Goal: Register for event/course

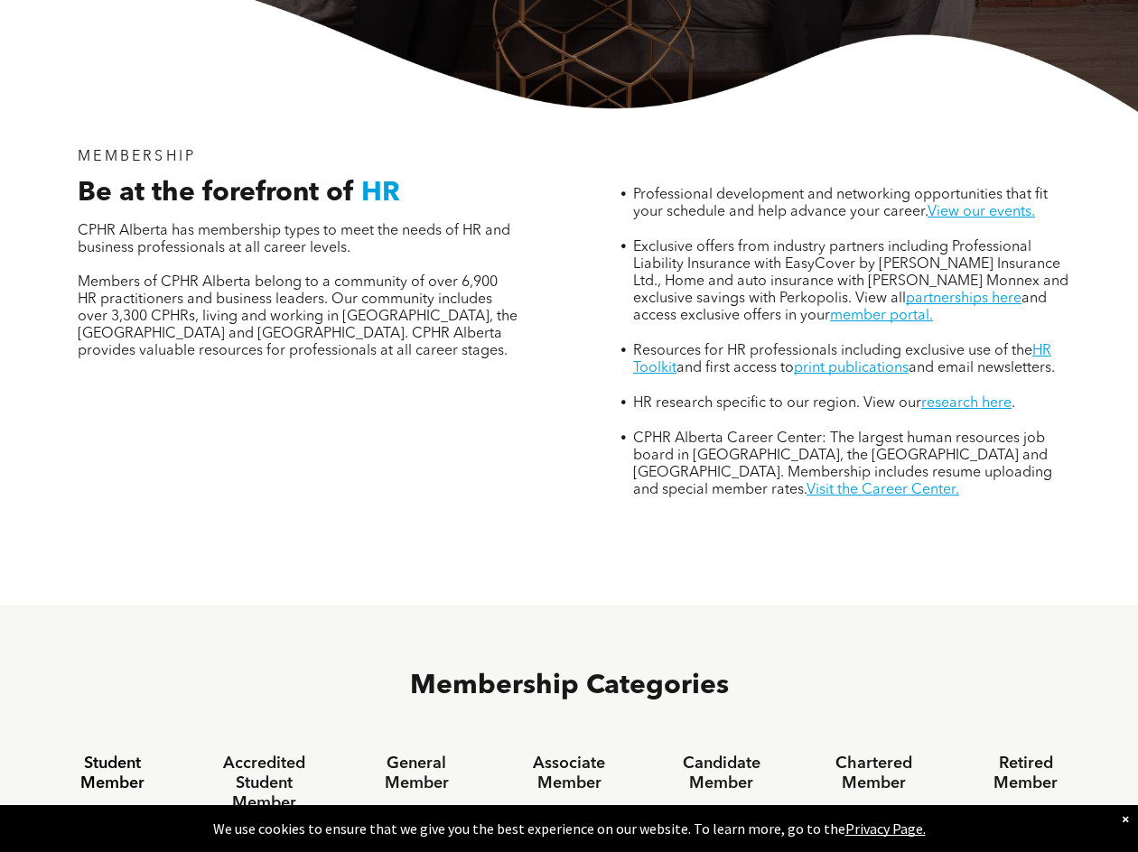
scroll to position [542, 0]
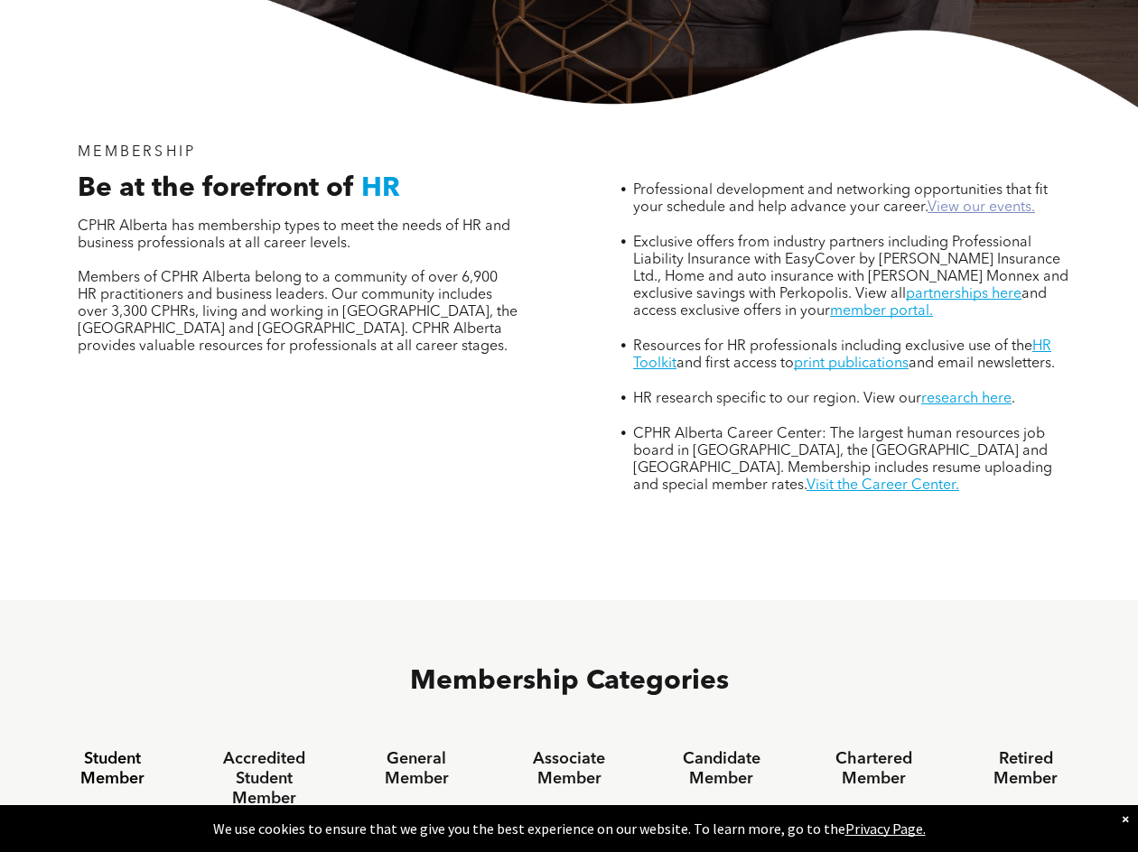
click at [992, 200] on link "View our events." at bounding box center [980, 207] width 107 height 14
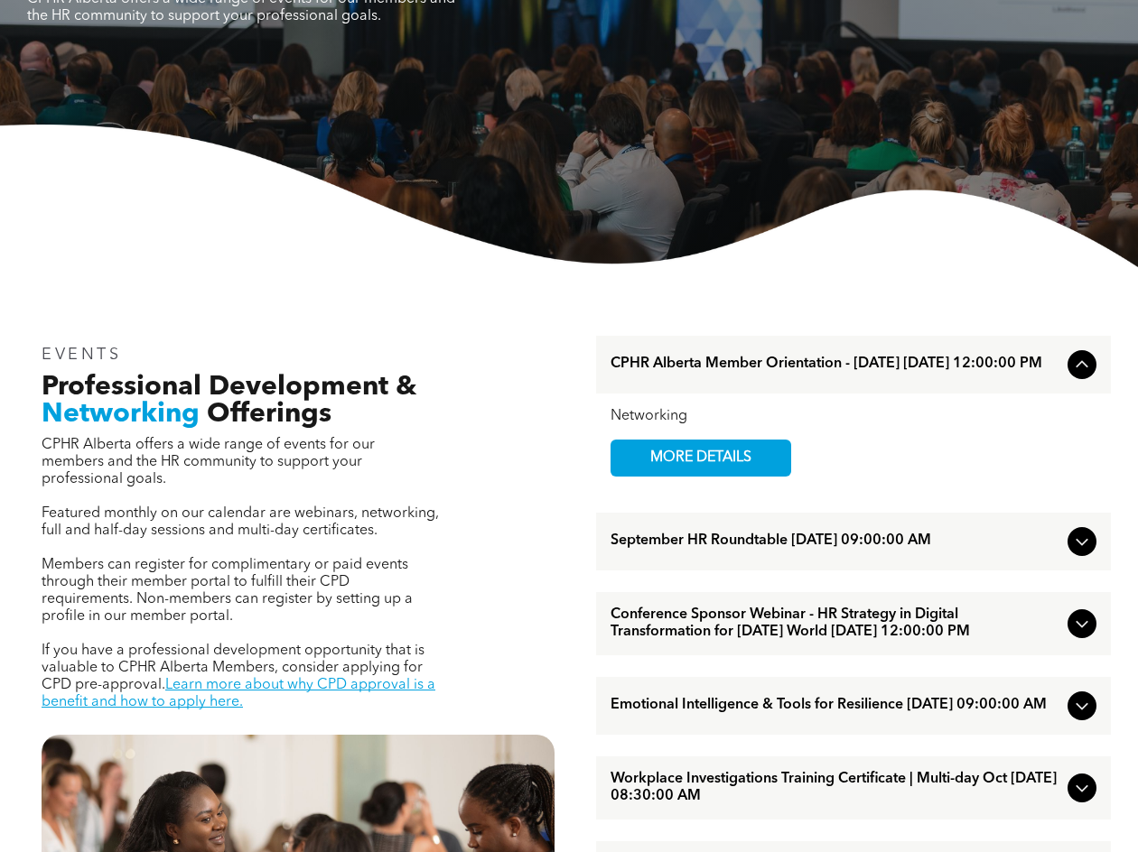
scroll to position [271, 0]
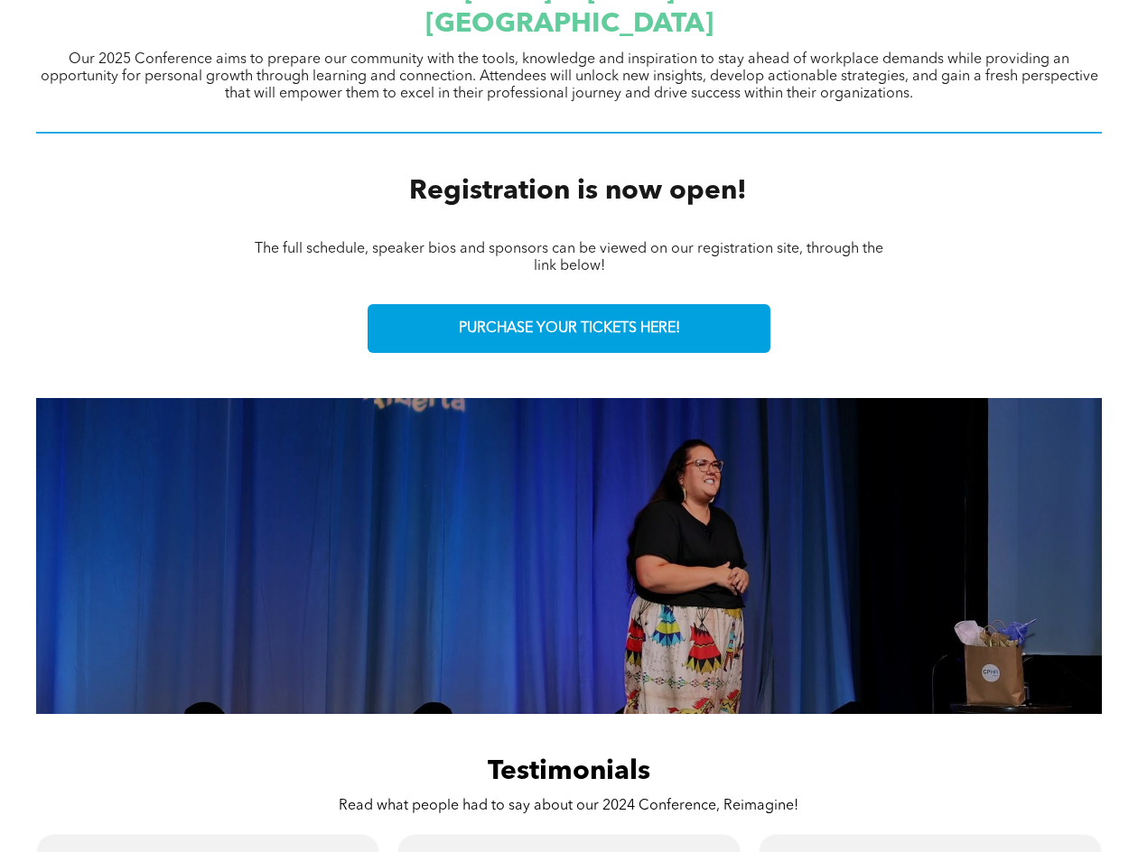
scroll to position [813, 0]
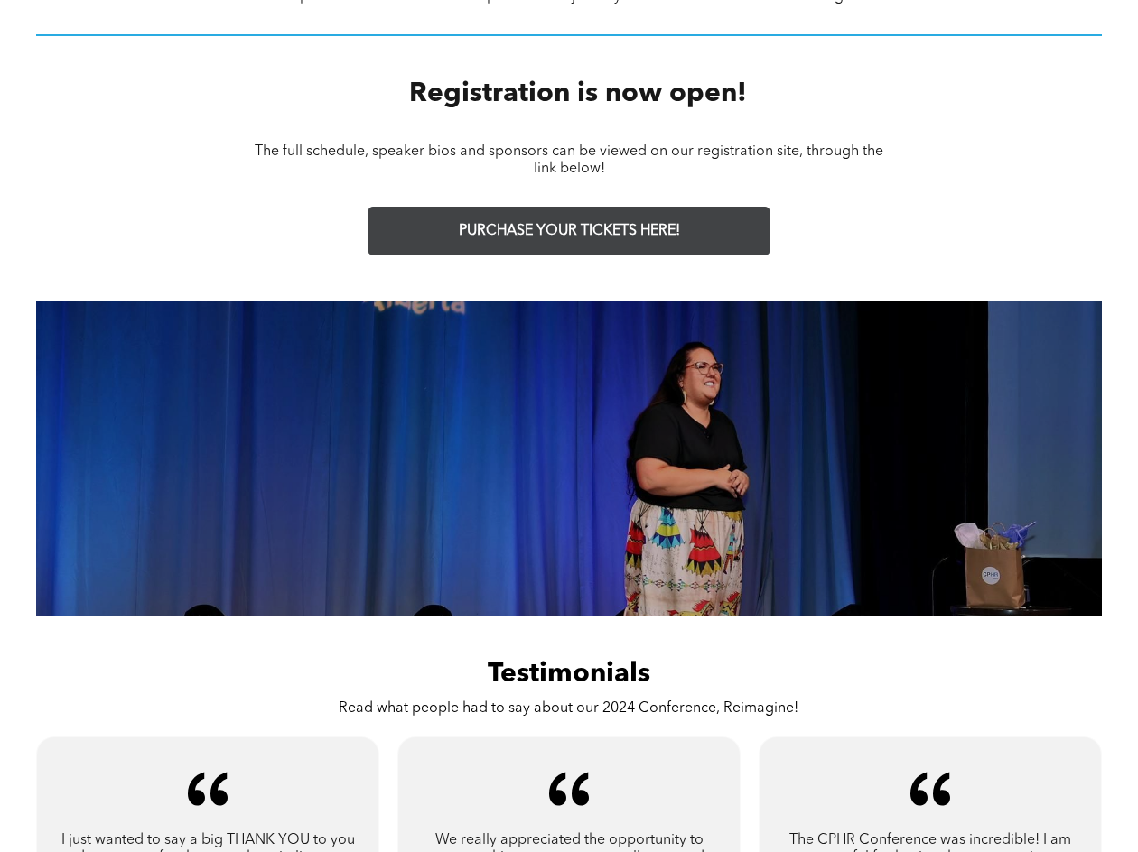
click at [590, 230] on span "PURCHASE YOUR TICKETS HERE!" at bounding box center [569, 231] width 221 height 17
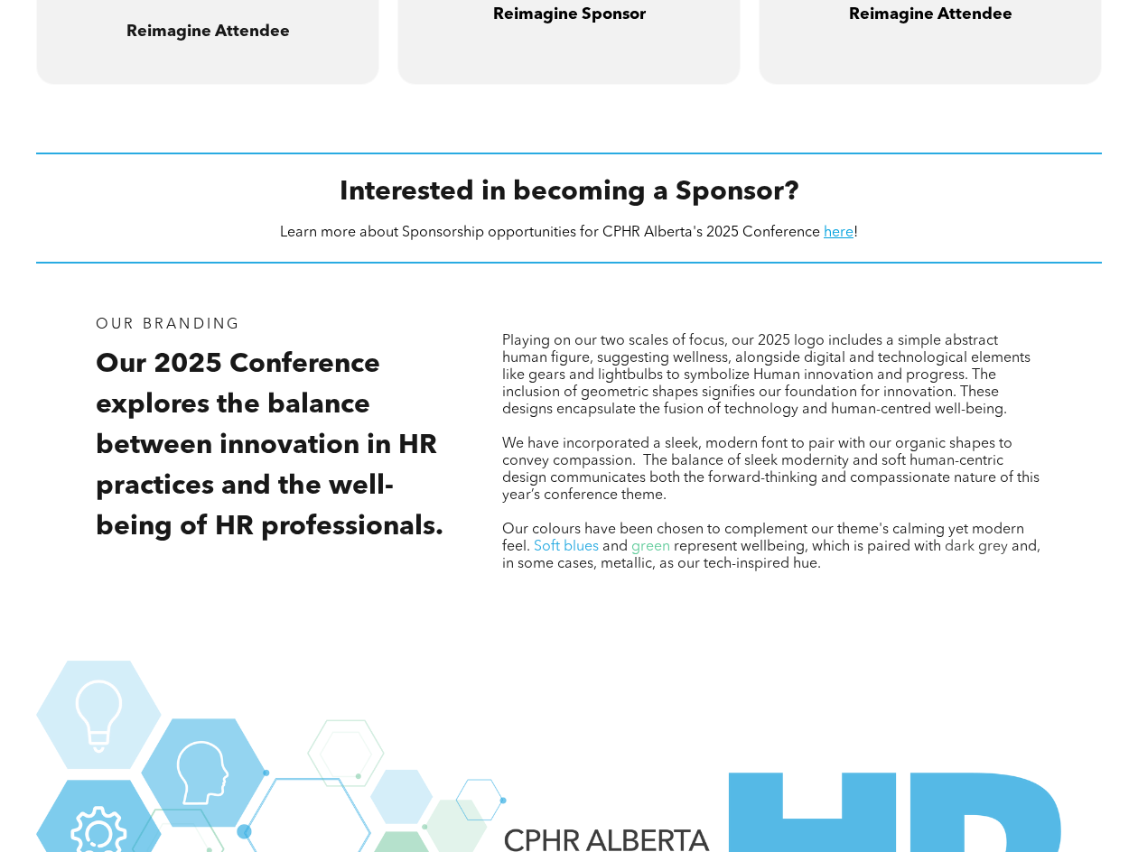
scroll to position [1557, 0]
